Goal: Information Seeking & Learning: Learn about a topic

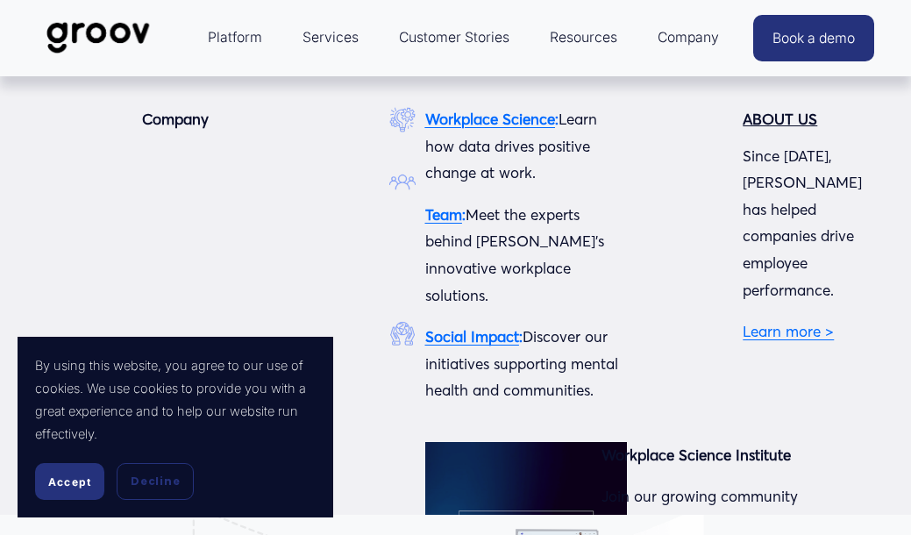
click at [676, 40] on span "Company" at bounding box center [688, 37] width 61 height 25
click at [691, 39] on span "Company" at bounding box center [688, 37] width 61 height 25
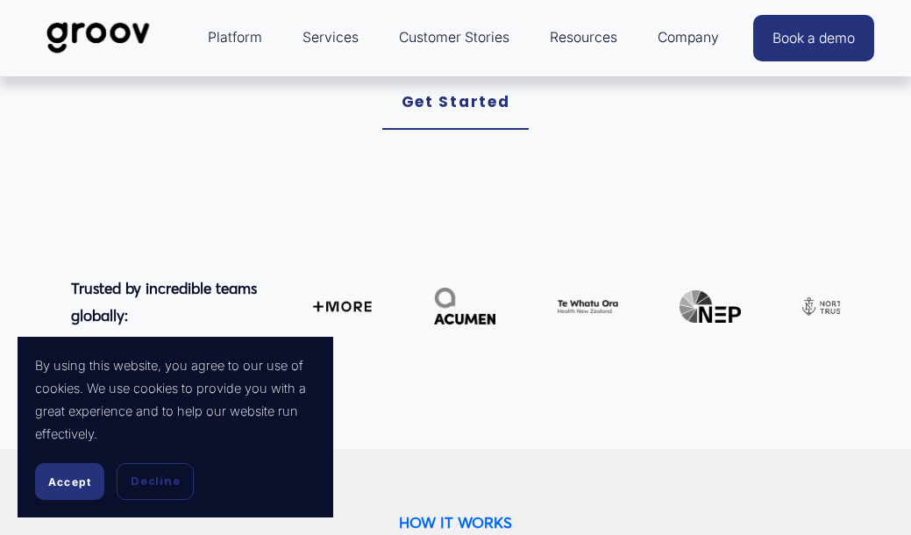
scroll to position [712, 0]
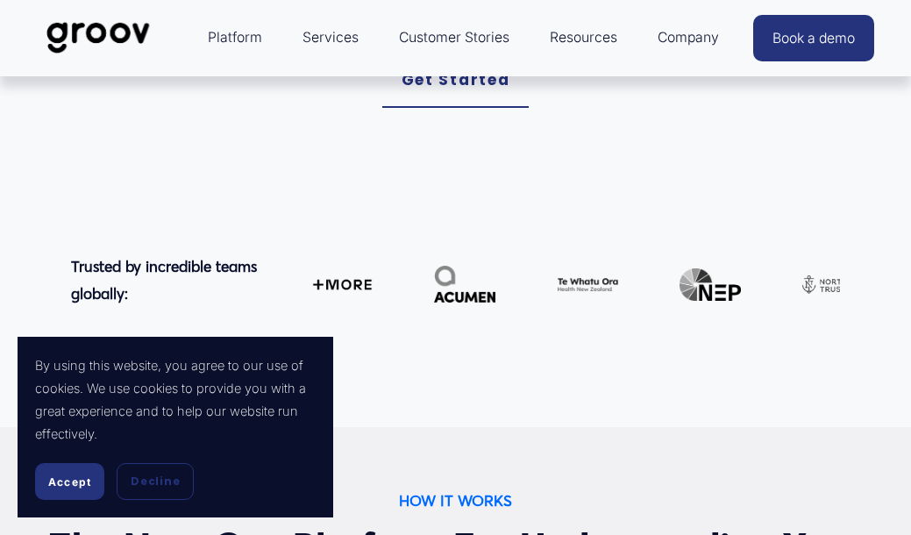
click at [76, 485] on span "Accept" at bounding box center [69, 481] width 43 height 13
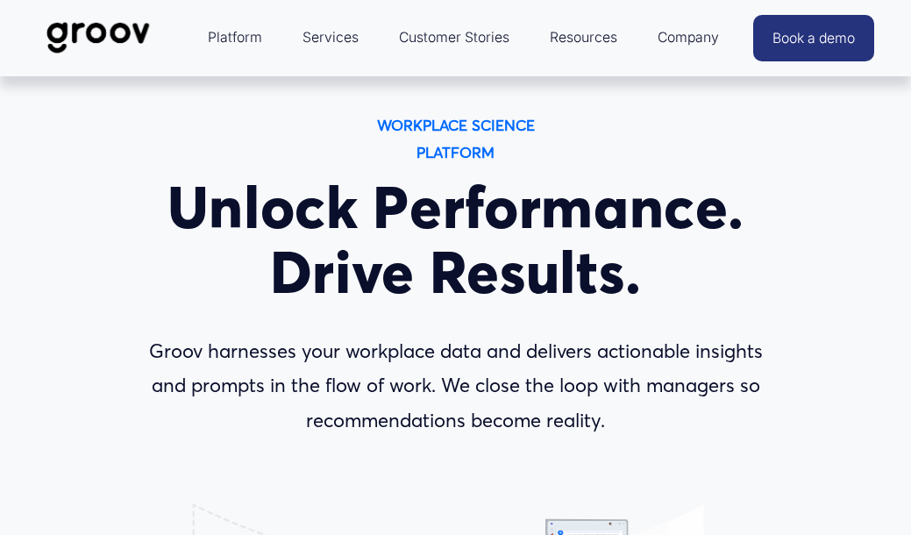
scroll to position [0, 0]
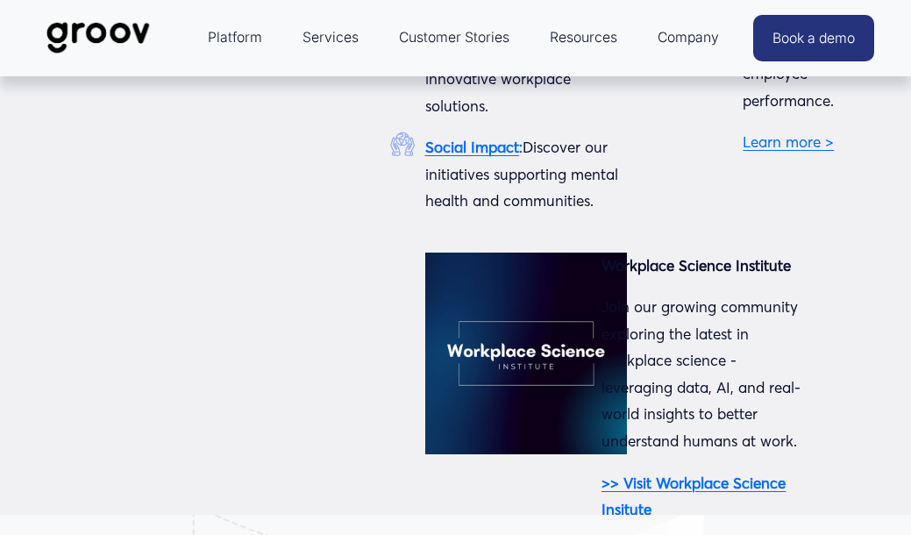
click at [683, 38] on span "Company" at bounding box center [688, 37] width 61 height 25
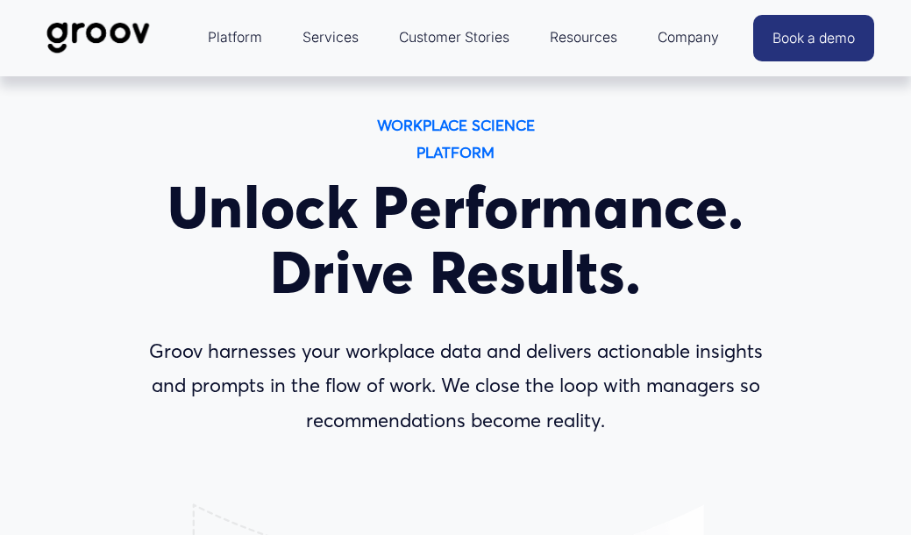
click at [112, 36] on img at bounding box center [99, 38] width 124 height 58
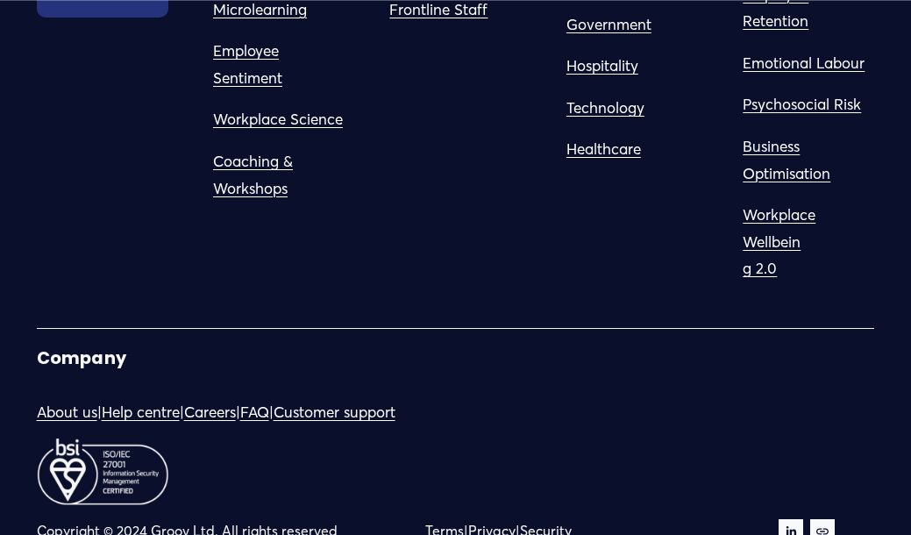
scroll to position [8726, 0]
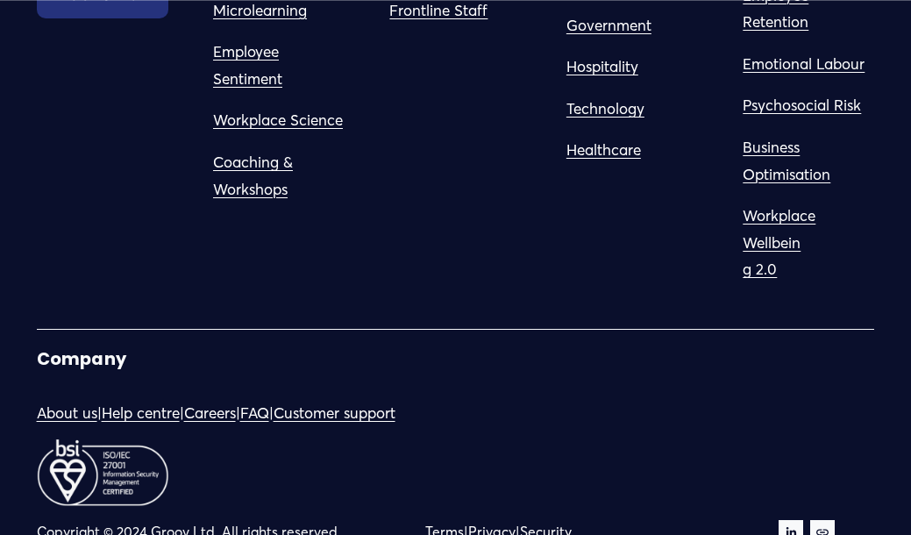
click at [68, 400] on link "About us" at bounding box center [67, 413] width 60 height 27
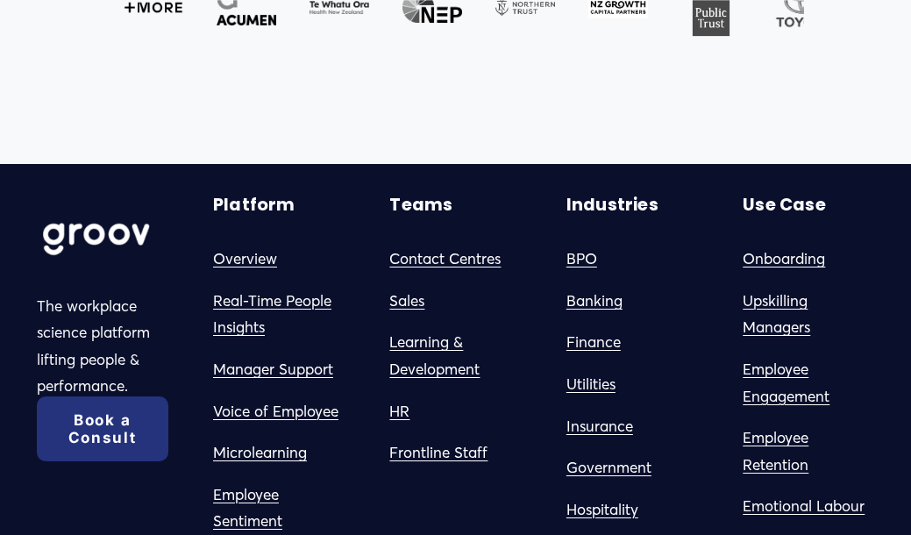
scroll to position [1369, 0]
click at [443, 442] on link "Frontline Staff" at bounding box center [438, 452] width 98 height 27
